Goal: Information Seeking & Learning: Learn about a topic

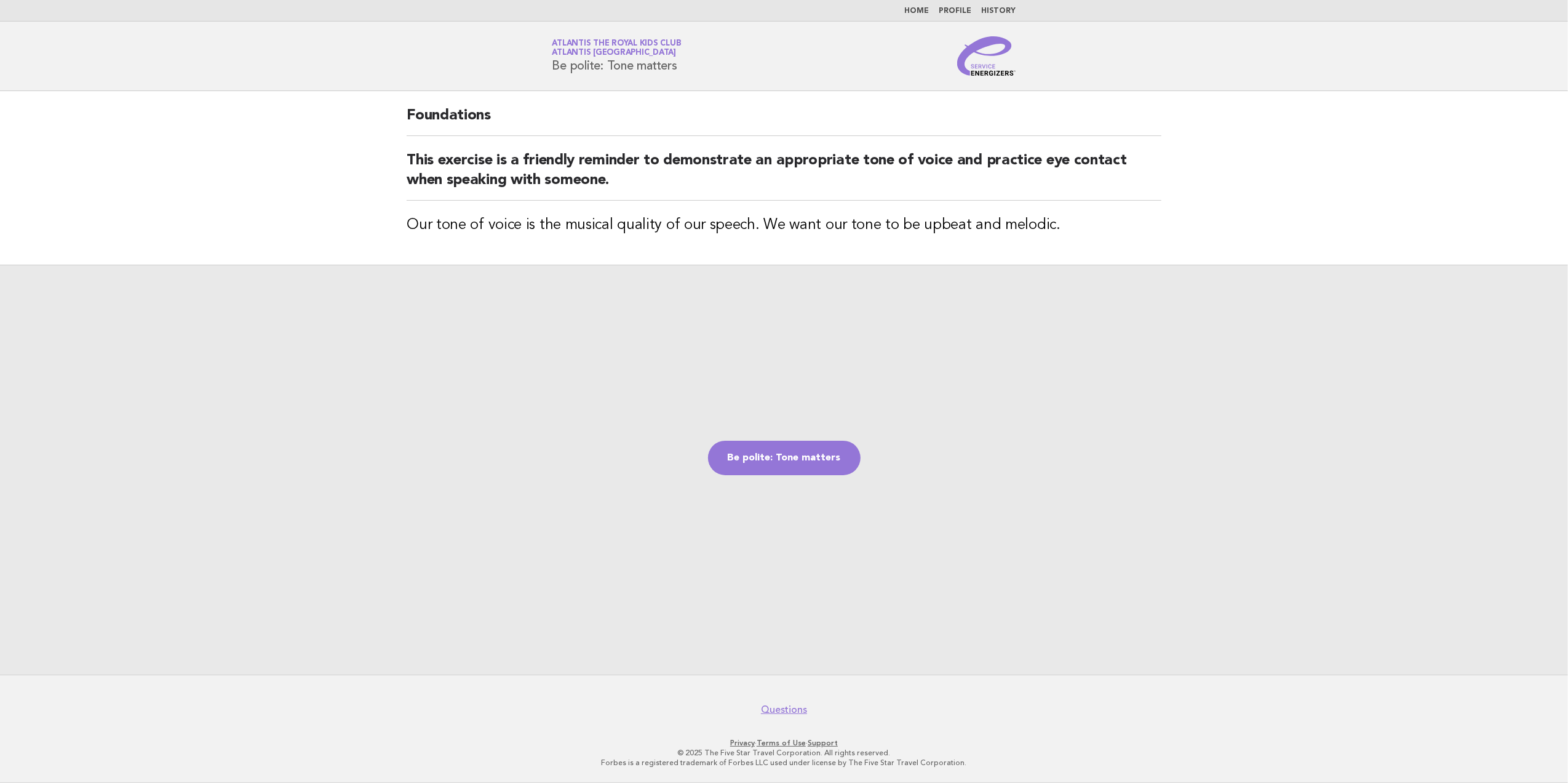
click at [1001, 8] on link "History" at bounding box center [998, 11] width 34 height 7
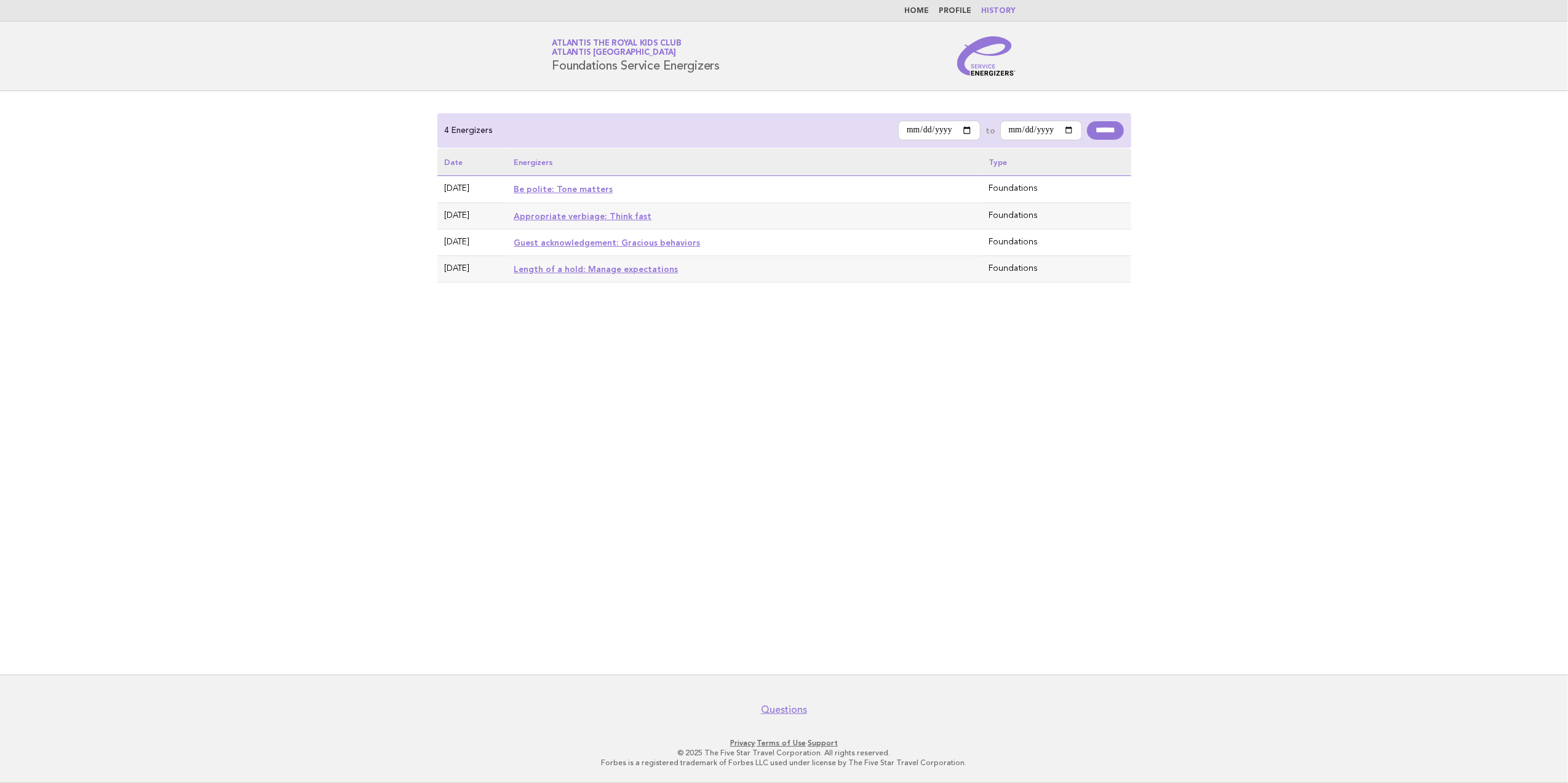
click at [571, 187] on link "Be polite: Tone matters" at bounding box center [563, 188] width 99 height 10
